Goal: Task Accomplishment & Management: Manage account settings

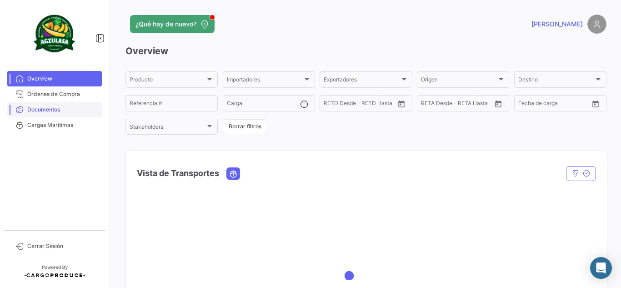
click at [49, 110] on span "Documentos" at bounding box center [62, 110] width 71 height 8
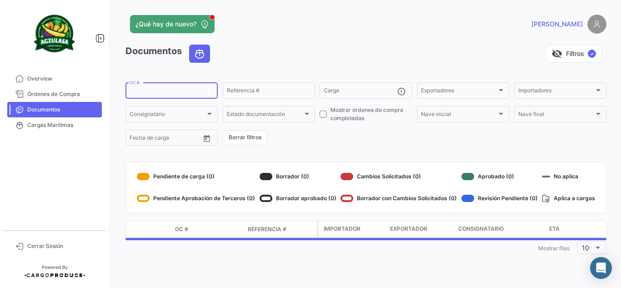
click at [187, 92] on input "OC #" at bounding box center [172, 92] width 84 height 6
paste input "UNIECGYE25310107"
type input "UNIECGYE25310107"
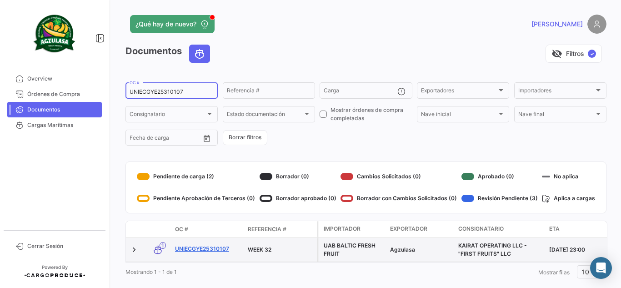
click at [219, 249] on link "UNIECGYE25310107" at bounding box center [208, 249] width 66 height 8
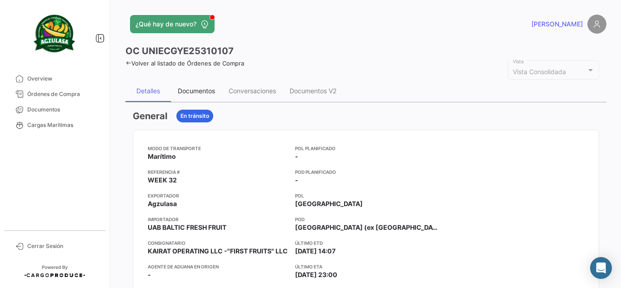
click at [202, 95] on div "Documentos" at bounding box center [196, 91] width 51 height 22
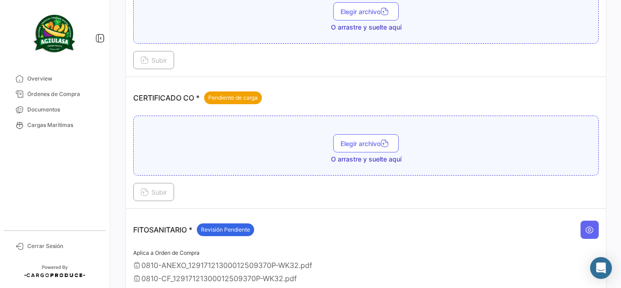
scroll to position [287, 0]
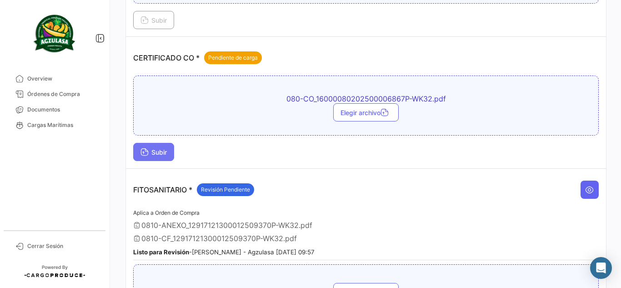
click at [160, 153] on span "Subir" at bounding box center [154, 152] width 26 height 8
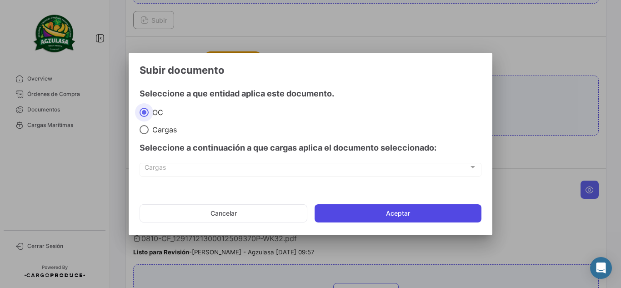
click at [352, 205] on button "Aceptar" at bounding box center [398, 213] width 167 height 18
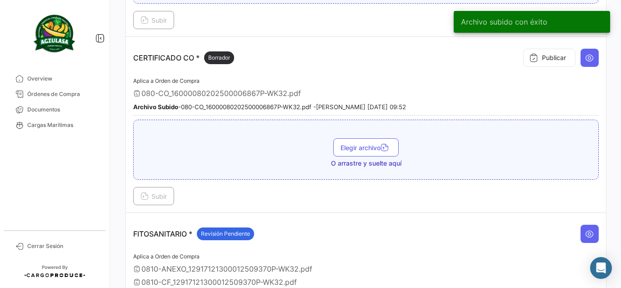
click at [542, 68] on div "Publicar" at bounding box center [559, 57] width 80 height 27
click at [541, 61] on button "Publicar" at bounding box center [550, 58] width 52 height 18
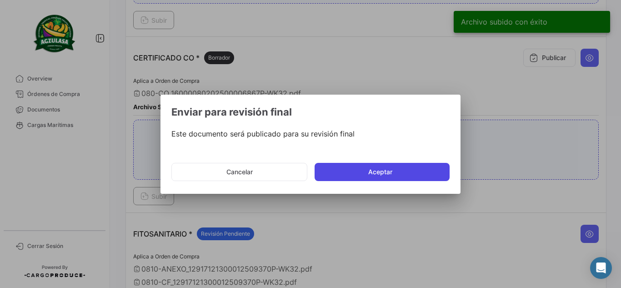
click at [378, 165] on button "Aceptar" at bounding box center [382, 172] width 135 height 18
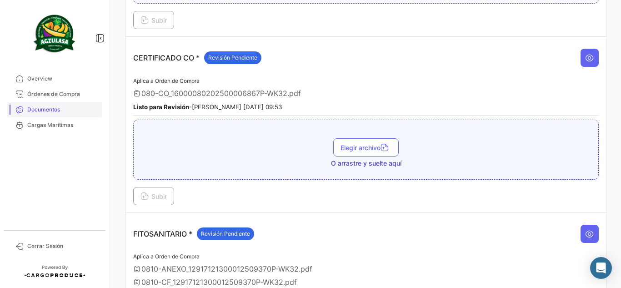
click at [73, 112] on span "Documentos" at bounding box center [62, 110] width 71 height 8
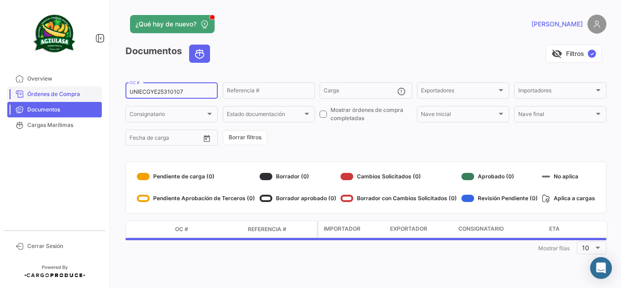
drag, startPoint x: 187, startPoint y: 91, endPoint x: 8, endPoint y: 87, distance: 178.8
click at [9, 87] on mat-sidenav-container "Overview Órdenes de Compra Documentos Cargas Marítimas Cerrar Sesión ¿Qué hay d…" at bounding box center [310, 144] width 621 height 288
paste input "8"
type input "UNIECGYE25310108"
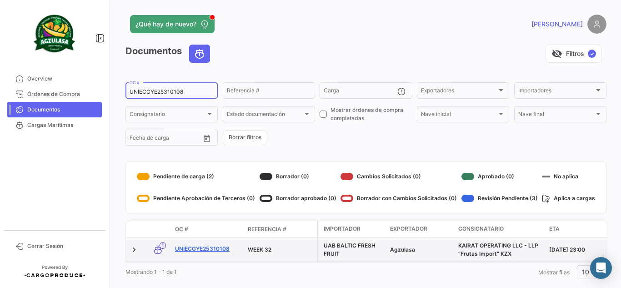
click at [202, 246] on link "UNIECGYE25310108" at bounding box center [208, 249] width 66 height 8
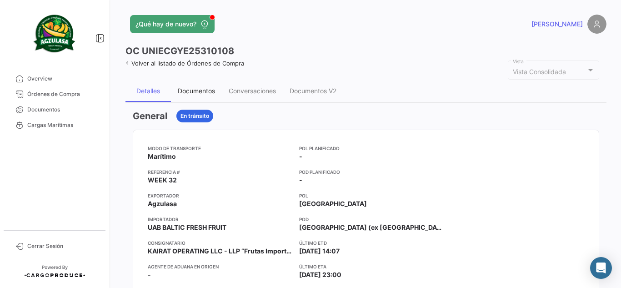
click at [197, 91] on div "Documentos" at bounding box center [196, 91] width 37 height 8
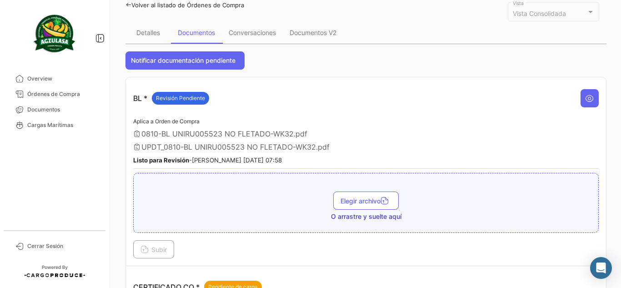
scroll to position [182, 0]
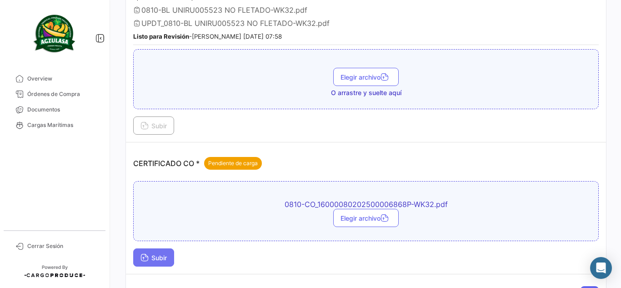
click at [156, 256] on span "Subir" at bounding box center [154, 258] width 26 height 8
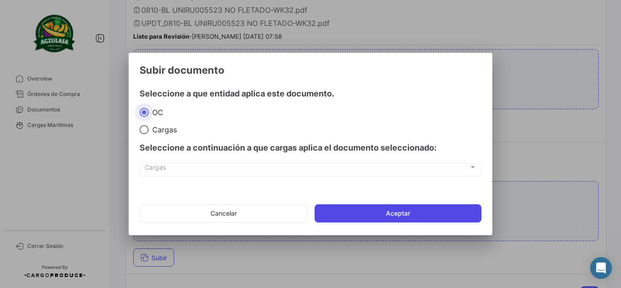
click at [393, 209] on button "Aceptar" at bounding box center [398, 213] width 167 height 18
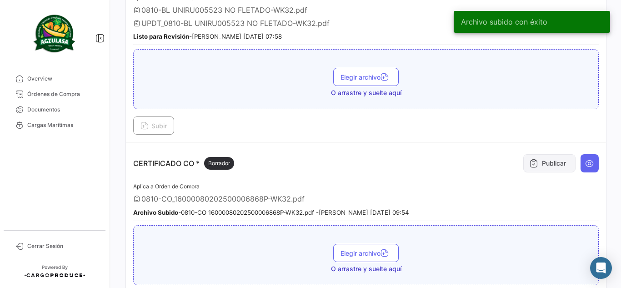
click at [554, 169] on button "Publicar" at bounding box center [550, 163] width 52 height 18
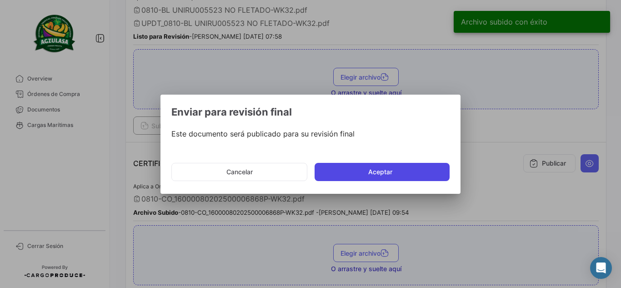
click at [357, 181] on button "Aceptar" at bounding box center [382, 172] width 135 height 18
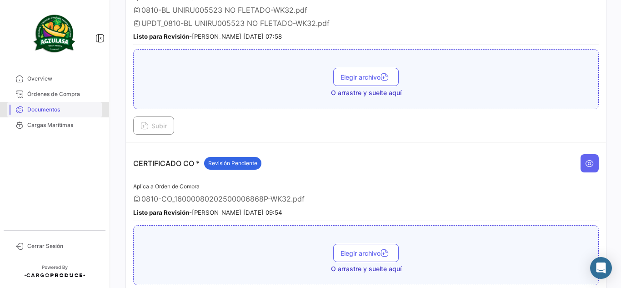
click at [74, 110] on span "Documentos" at bounding box center [62, 110] width 71 height 8
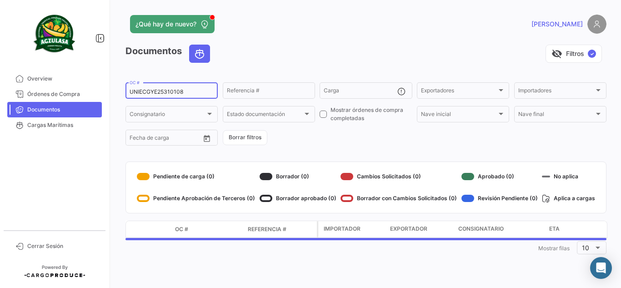
drag, startPoint x: 187, startPoint y: 90, endPoint x: 0, endPoint y: 90, distance: 186.5
click at [0, 90] on mat-sidenav-container "Overview Órdenes de Compra Documentos Cargas Marítimas Cerrar Sesión ¿Qué hay d…" at bounding box center [310, 144] width 621 height 288
paste input "9"
type input "UNIECGYE25310109"
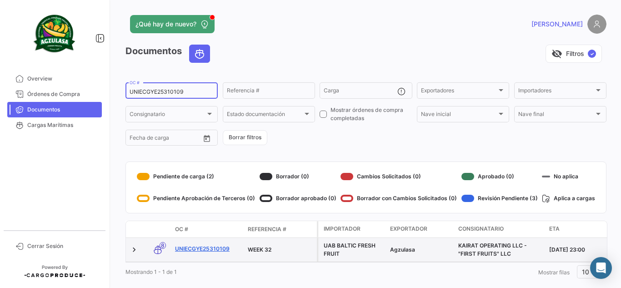
click at [207, 251] on link "UNIECGYE25310109" at bounding box center [208, 249] width 66 height 8
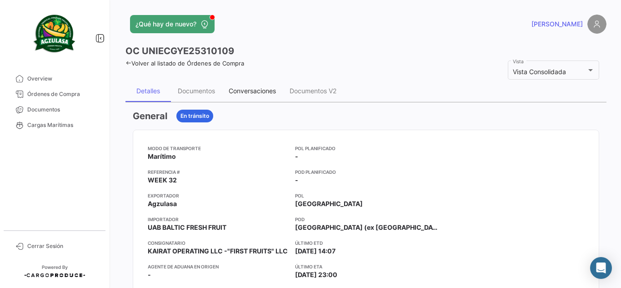
click at [241, 94] on div "Conversaciones" at bounding box center [252, 91] width 47 height 8
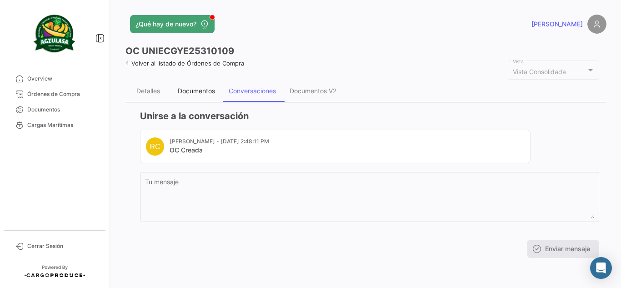
click at [181, 80] on div "Documentos" at bounding box center [196, 91] width 51 height 22
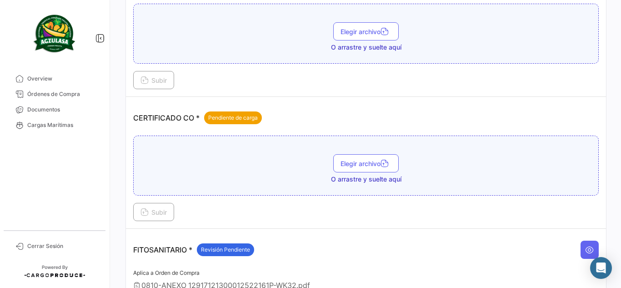
scroll to position [273, 0]
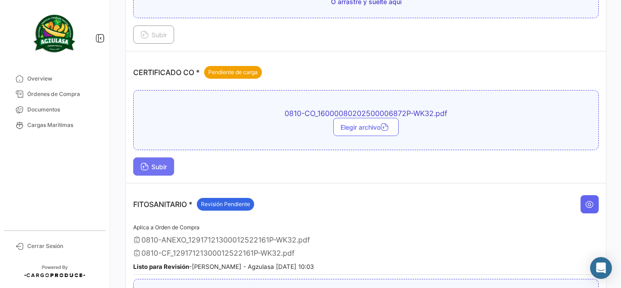
click at [151, 166] on span "Subir" at bounding box center [154, 167] width 26 height 8
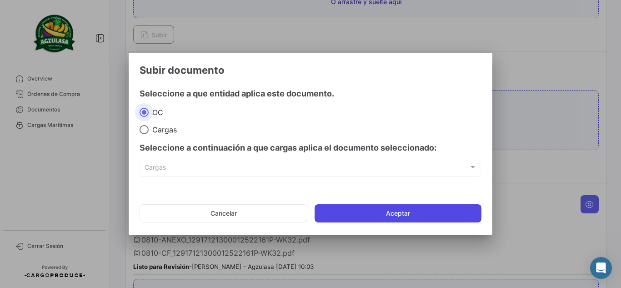
click at [421, 213] on button "Aceptar" at bounding box center [398, 213] width 167 height 18
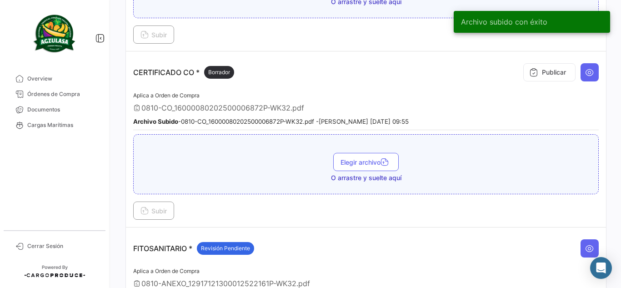
click at [538, 77] on button "Publicar" at bounding box center [550, 72] width 52 height 18
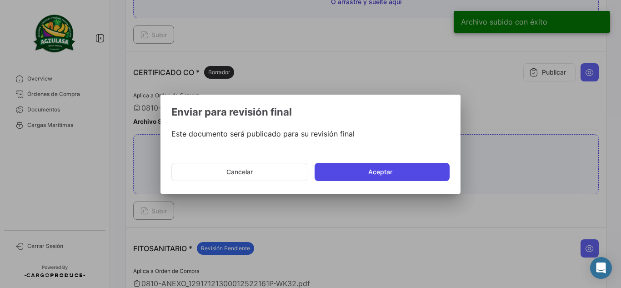
click at [363, 173] on button "Aceptar" at bounding box center [382, 172] width 135 height 18
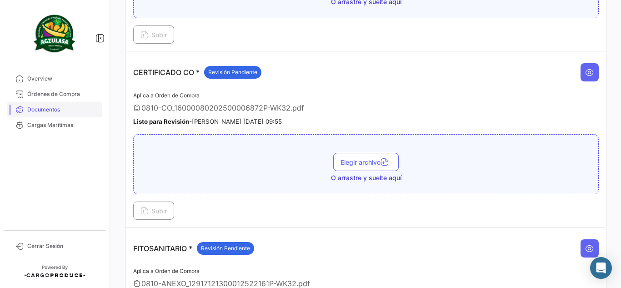
click at [87, 110] on span "Documentos" at bounding box center [62, 110] width 71 height 8
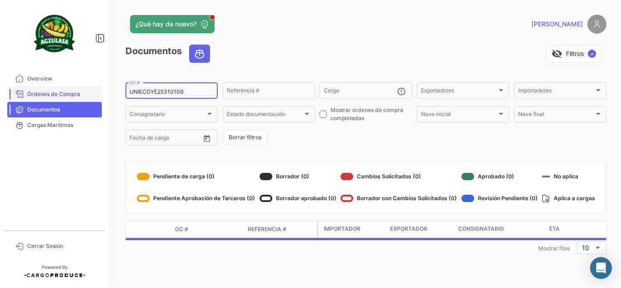
drag, startPoint x: 200, startPoint y: 91, endPoint x: 25, endPoint y: 100, distance: 174.9
click at [40, 99] on mat-sidenav-container "Overview Órdenes de Compra Documentos Cargas Marítimas Cerrar Sesión ¿Qué hay d…" at bounding box center [310, 144] width 621 height 288
paste input "PBO25310077"
type input "UNIECPBO25310077"
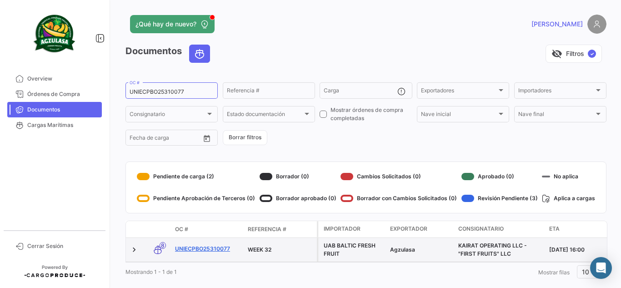
click at [217, 249] on link "UNIECPBO25310077" at bounding box center [208, 249] width 66 height 8
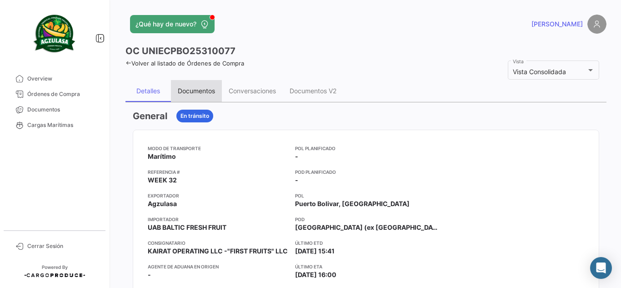
click at [195, 91] on div "Documentos" at bounding box center [196, 91] width 37 height 8
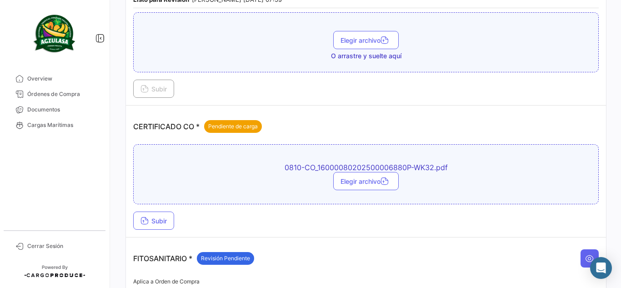
scroll to position [182, 0]
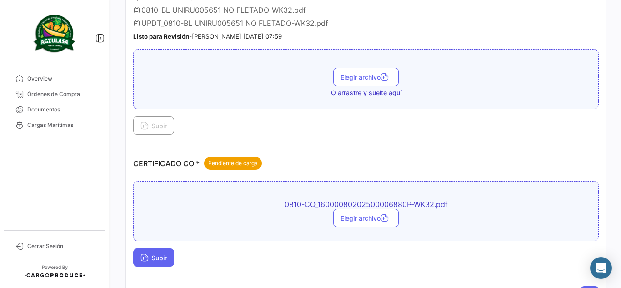
click at [172, 255] on button "Subir" at bounding box center [153, 257] width 41 height 18
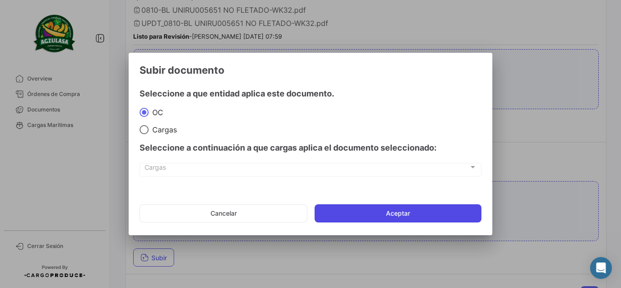
click at [416, 211] on button "Aceptar" at bounding box center [398, 213] width 167 height 18
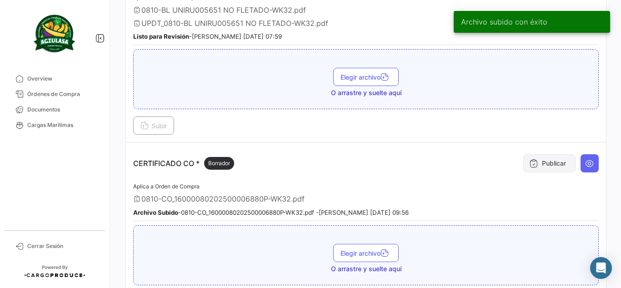
click at [557, 158] on button "Publicar" at bounding box center [550, 163] width 52 height 18
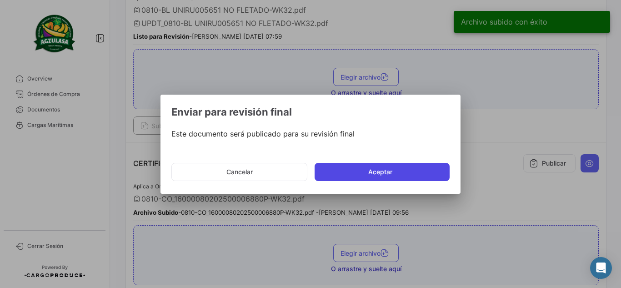
click at [345, 172] on button "Aceptar" at bounding box center [382, 172] width 135 height 18
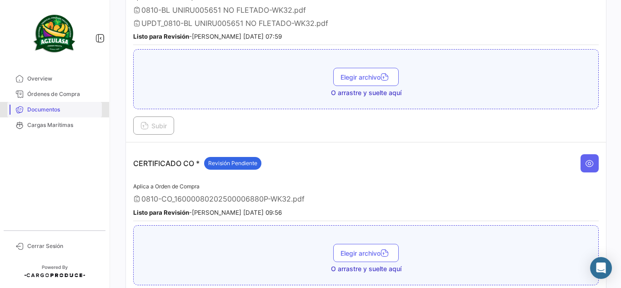
click at [41, 109] on span "Documentos" at bounding box center [62, 110] width 71 height 8
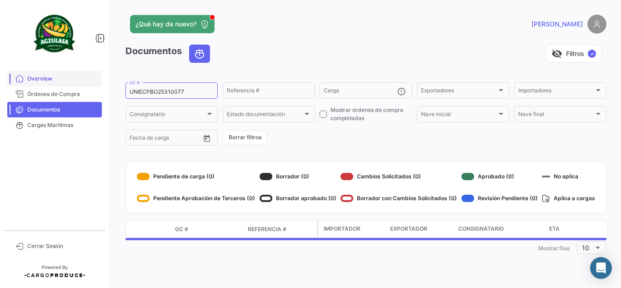
drag, startPoint x: 190, startPoint y: 88, endPoint x: 61, endPoint y: 81, distance: 128.9
click at [61, 81] on mat-sidenav-container "Overview Órdenes de Compra Documentos Cargas Marítimas Cerrar Sesión ¿Qué hay d…" at bounding box center [310, 144] width 621 height 288
